Goal: Task Accomplishment & Management: Manage account settings

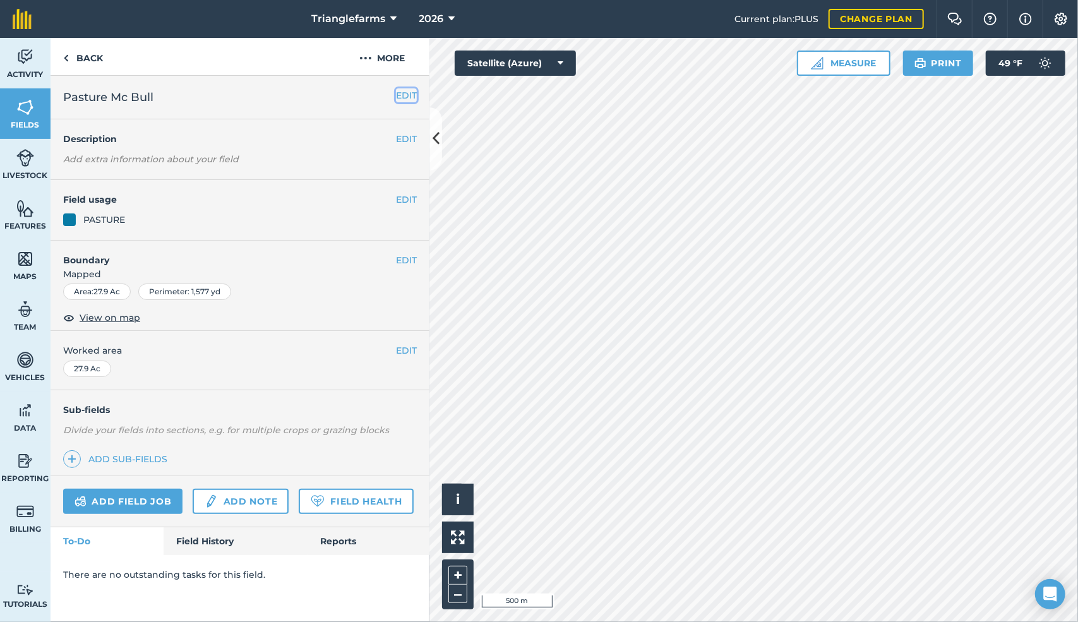
click at [407, 92] on button "EDIT" at bounding box center [406, 95] width 21 height 14
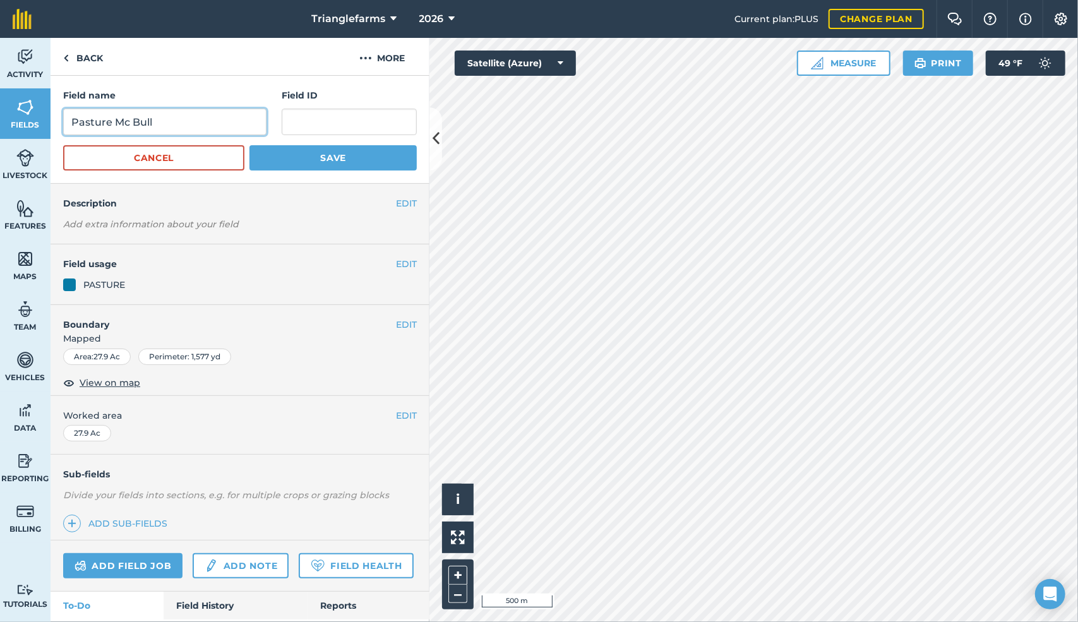
drag, startPoint x: 154, startPoint y: 121, endPoint x: 4, endPoint y: 114, distance: 150.5
click at [4, 114] on div "Activity Fields Livestock Features Maps Team Vehicles Data Reporting Billing Tu…" at bounding box center [539, 330] width 1078 height 584
click at [67, 54] on img at bounding box center [66, 58] width 6 height 15
click at [68, 56] on img at bounding box center [66, 58] width 6 height 15
click at [143, 157] on button "Cancel" at bounding box center [153, 157] width 181 height 25
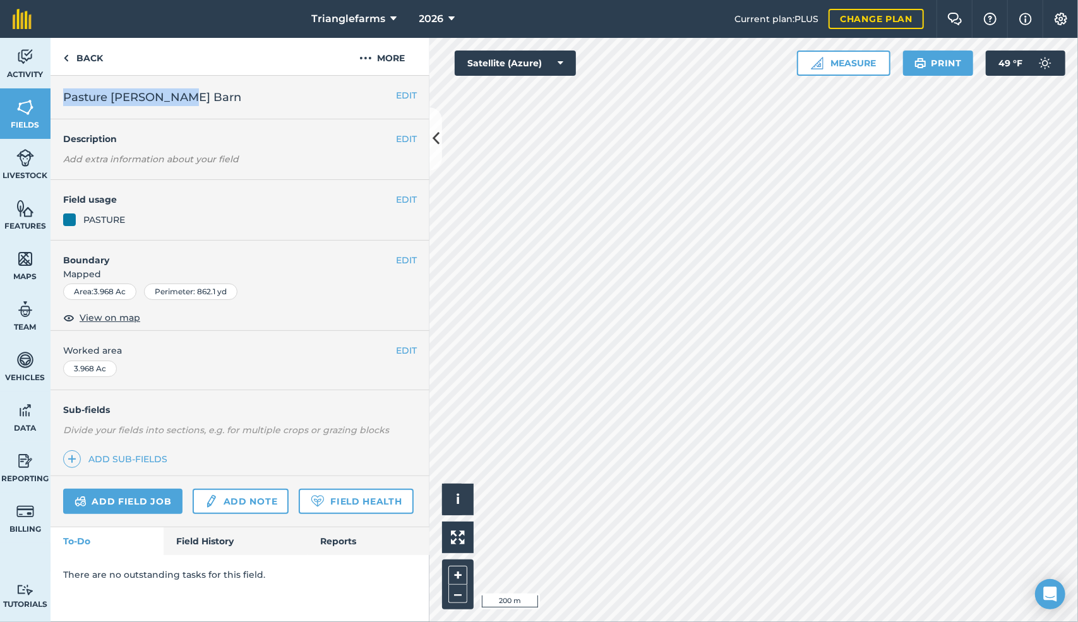
drag, startPoint x: 183, startPoint y: 98, endPoint x: 61, endPoint y: 92, distance: 122.1
click at [61, 92] on div "EDIT Pasture [PERSON_NAME] Barn" at bounding box center [240, 98] width 379 height 44
copy span "Pasture [PERSON_NAME] Barn"
